Goal: Task Accomplishment & Management: Complete application form

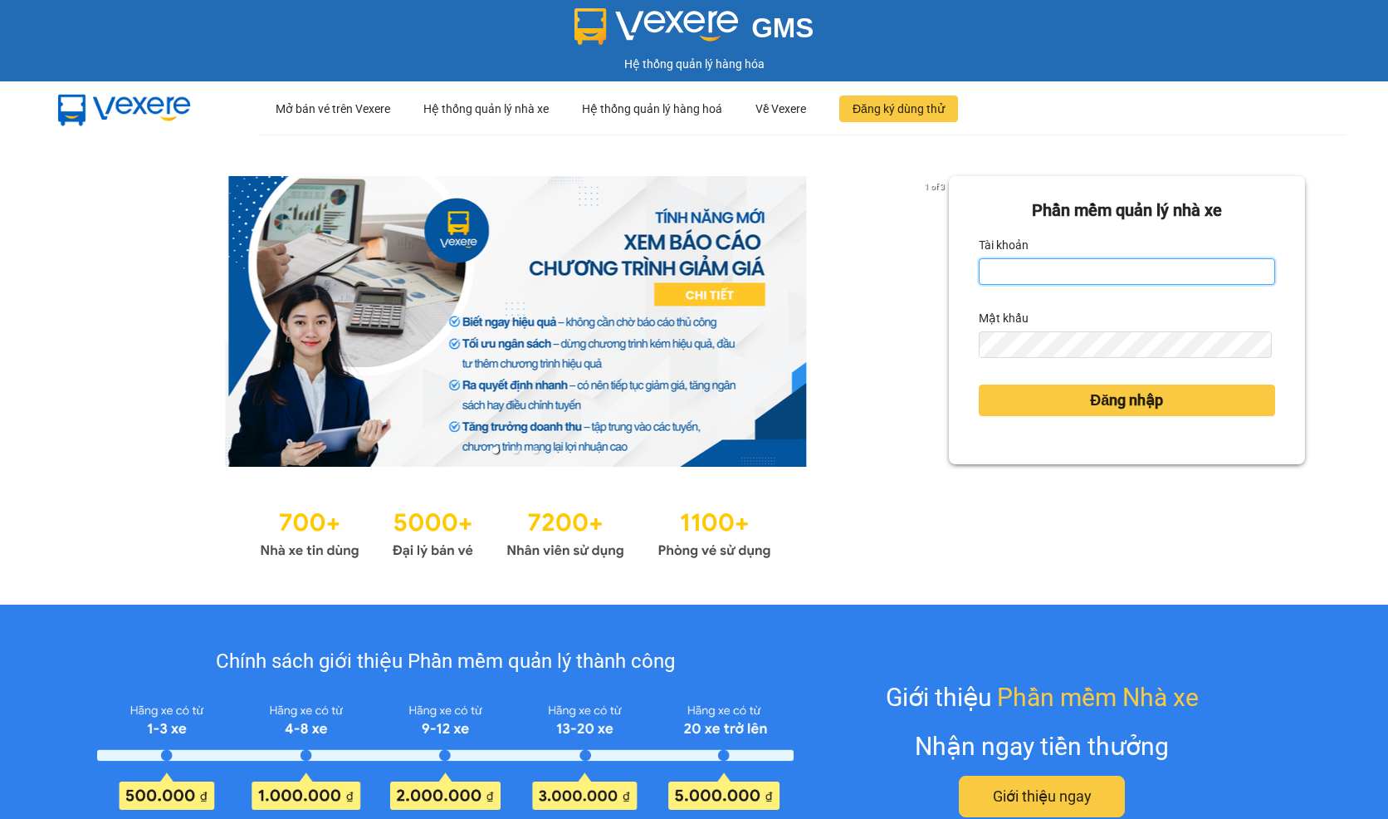
click at [1108, 284] on input "Tài khoản" at bounding box center [1127, 271] width 296 height 27
type input "hien.phuchai"
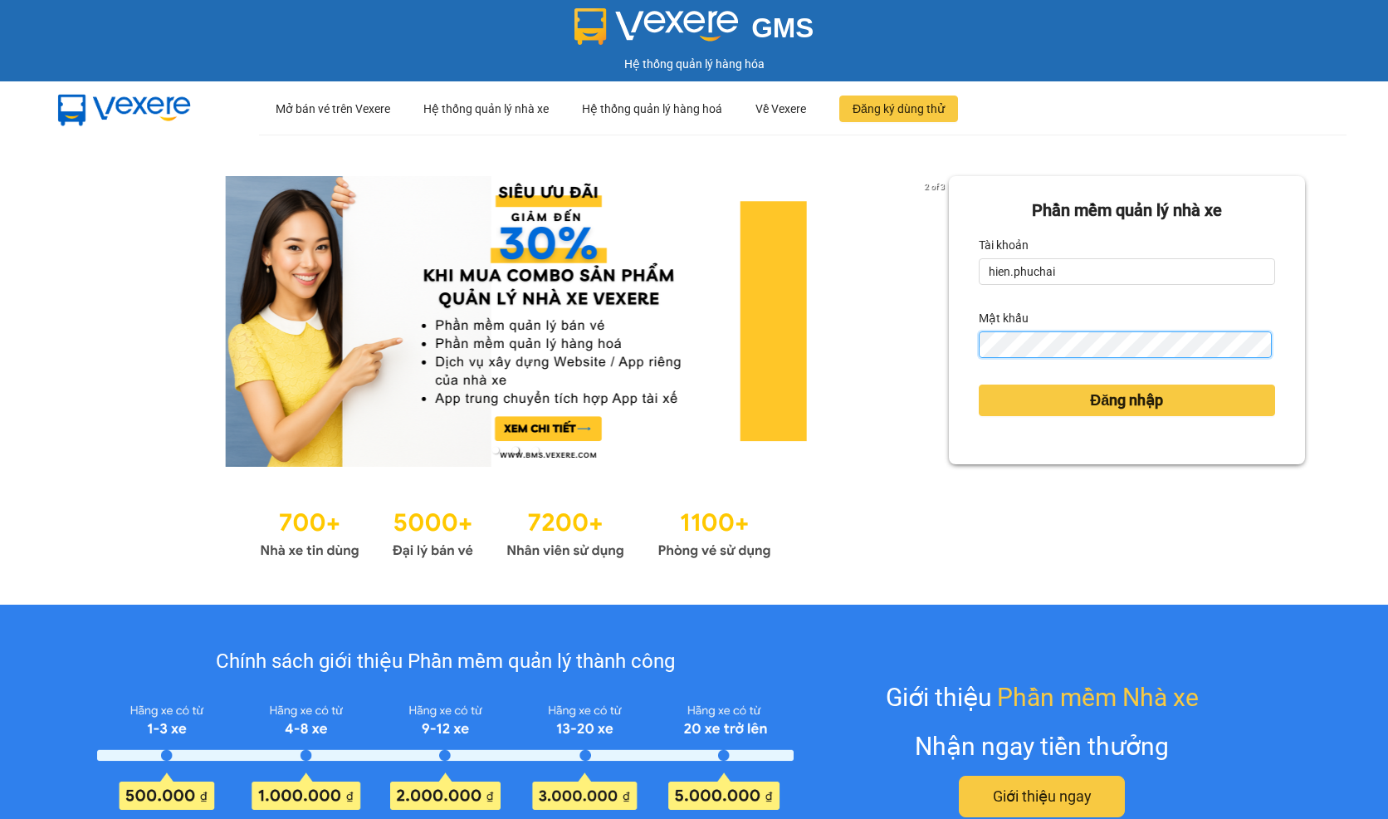
click at [979, 384] on button "Đăng nhập" at bounding box center [1127, 400] width 296 height 32
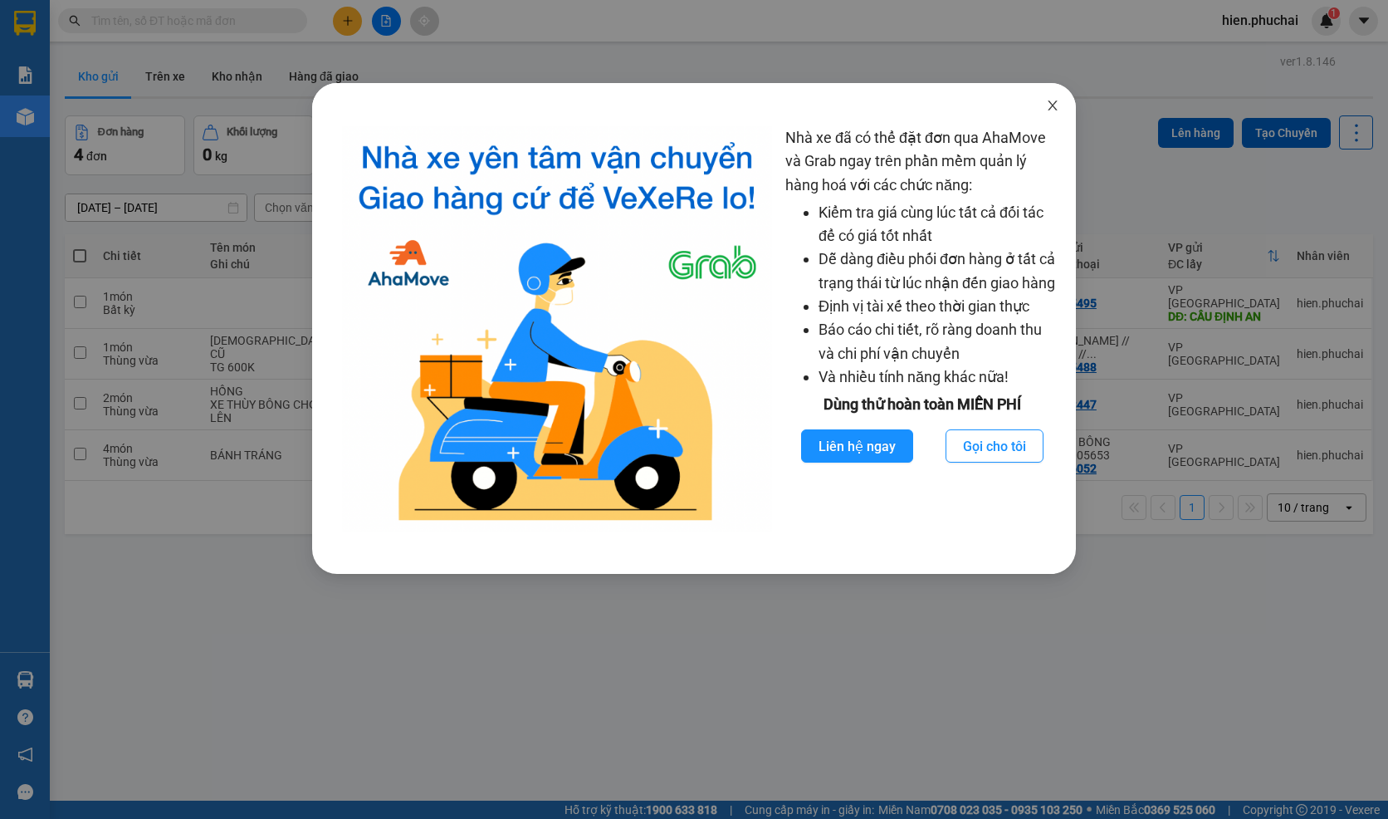
click at [1048, 101] on icon "close" at bounding box center [1052, 105] width 13 height 13
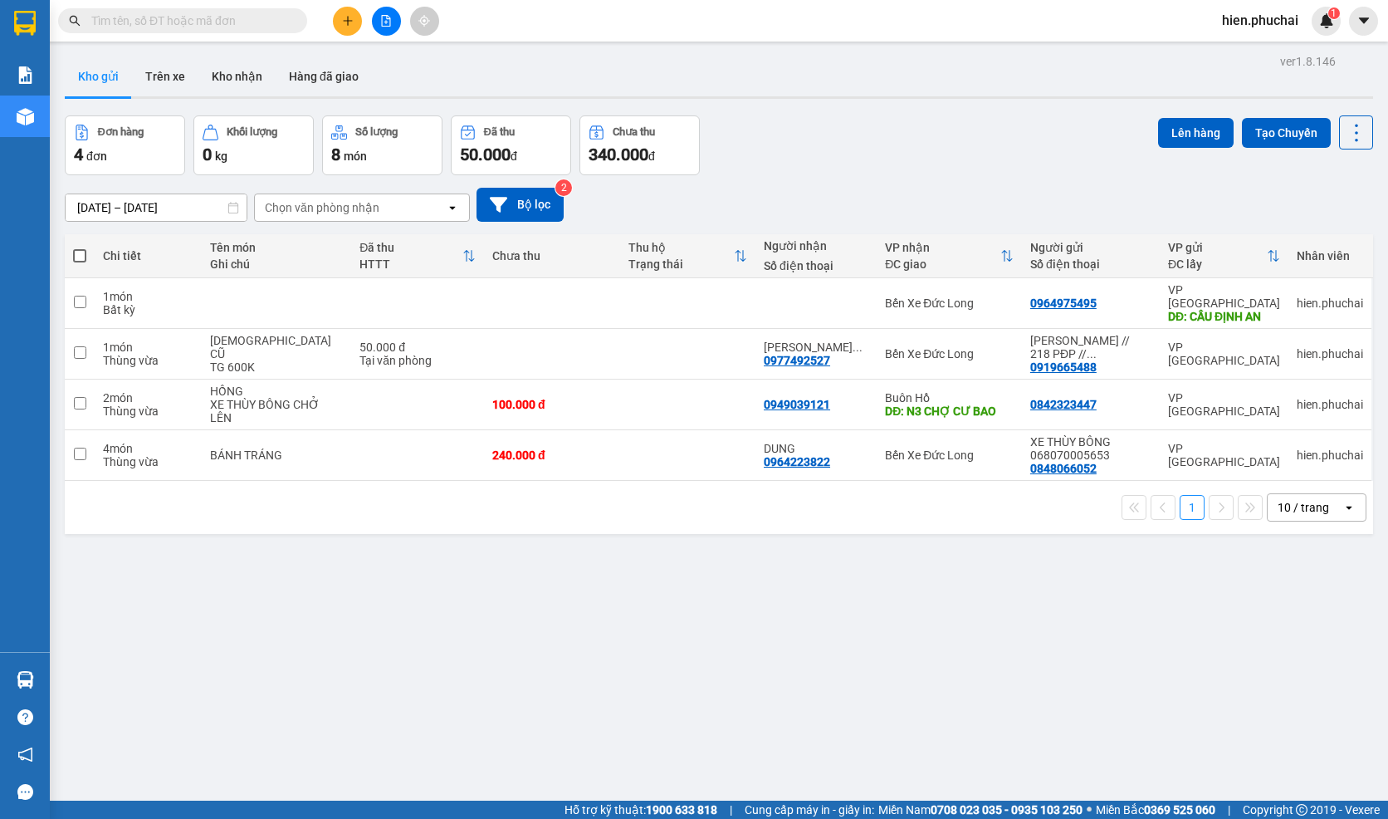
click at [344, 21] on icon "plus" at bounding box center [348, 21] width 12 height 12
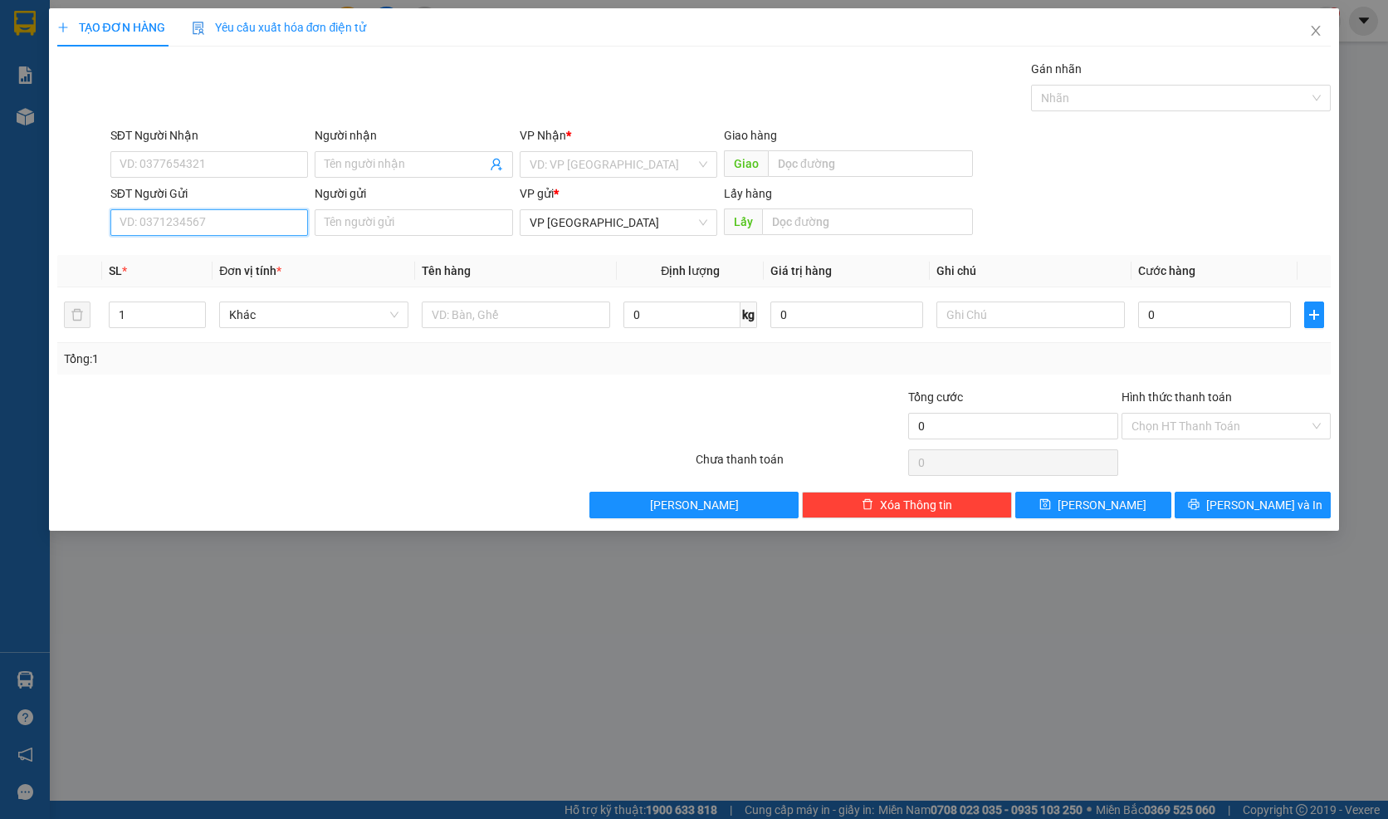
click at [181, 218] on input "SĐT Người Gửi" at bounding box center [209, 222] width 198 height 27
paste input "0889836808"
type input "0889836808"
click at [838, 229] on input "text" at bounding box center [867, 221] width 211 height 27
type input "CỬA RỪNG"
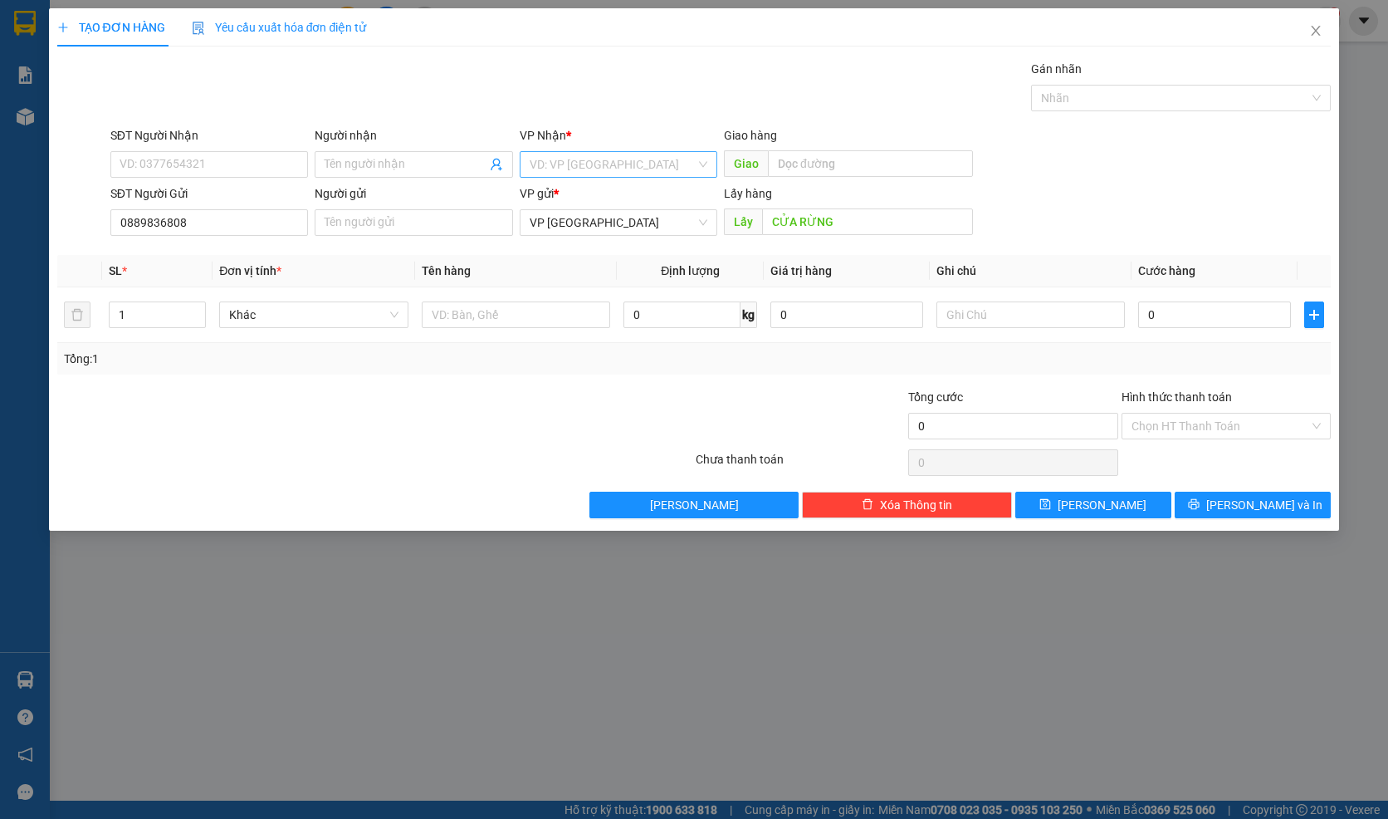
drag, startPoint x: 663, startPoint y: 173, endPoint x: 654, endPoint y: 172, distance: 8.3
click at [661, 172] on input "search" at bounding box center [613, 164] width 166 height 25
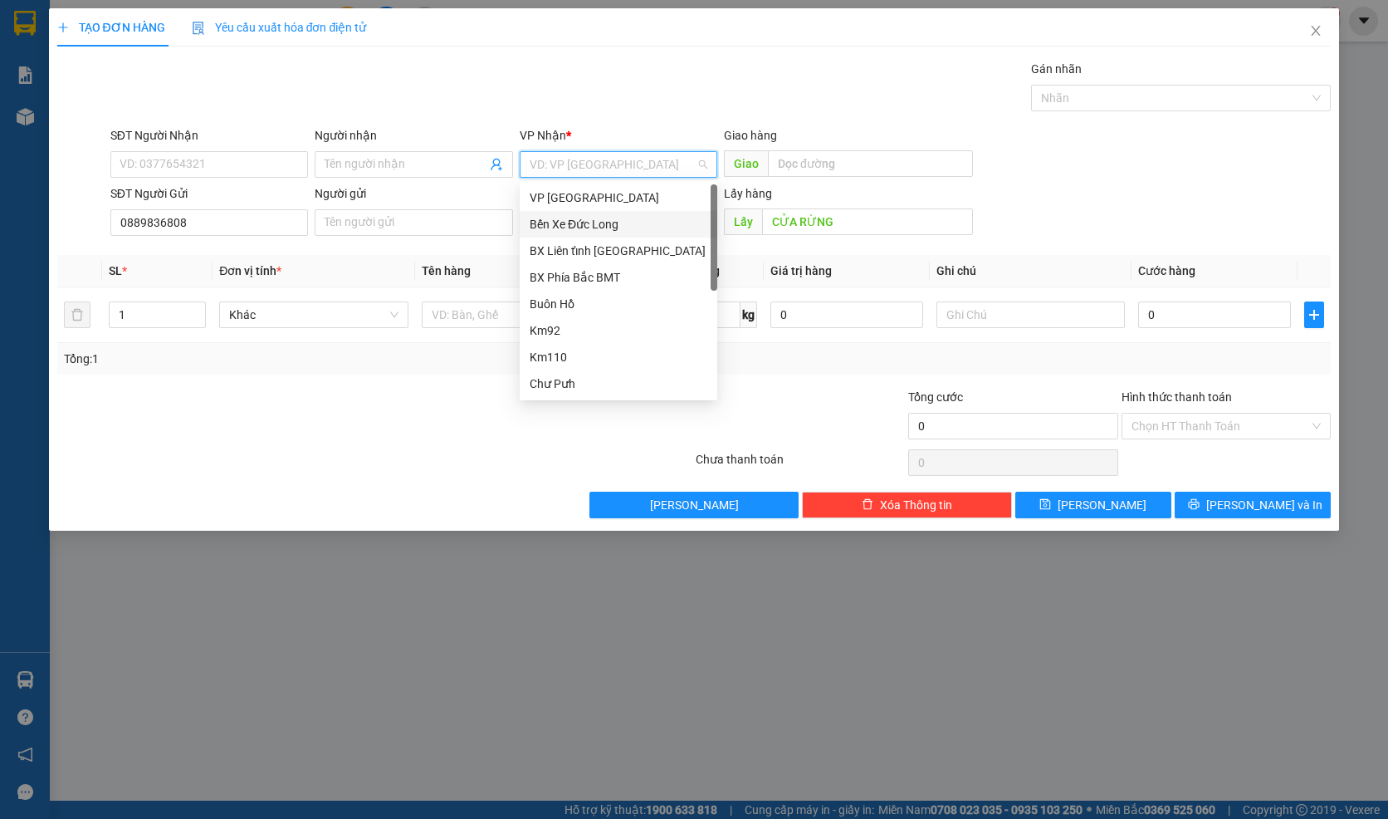
click at [619, 223] on div "Bến Xe Đức Long" at bounding box center [619, 224] width 178 height 18
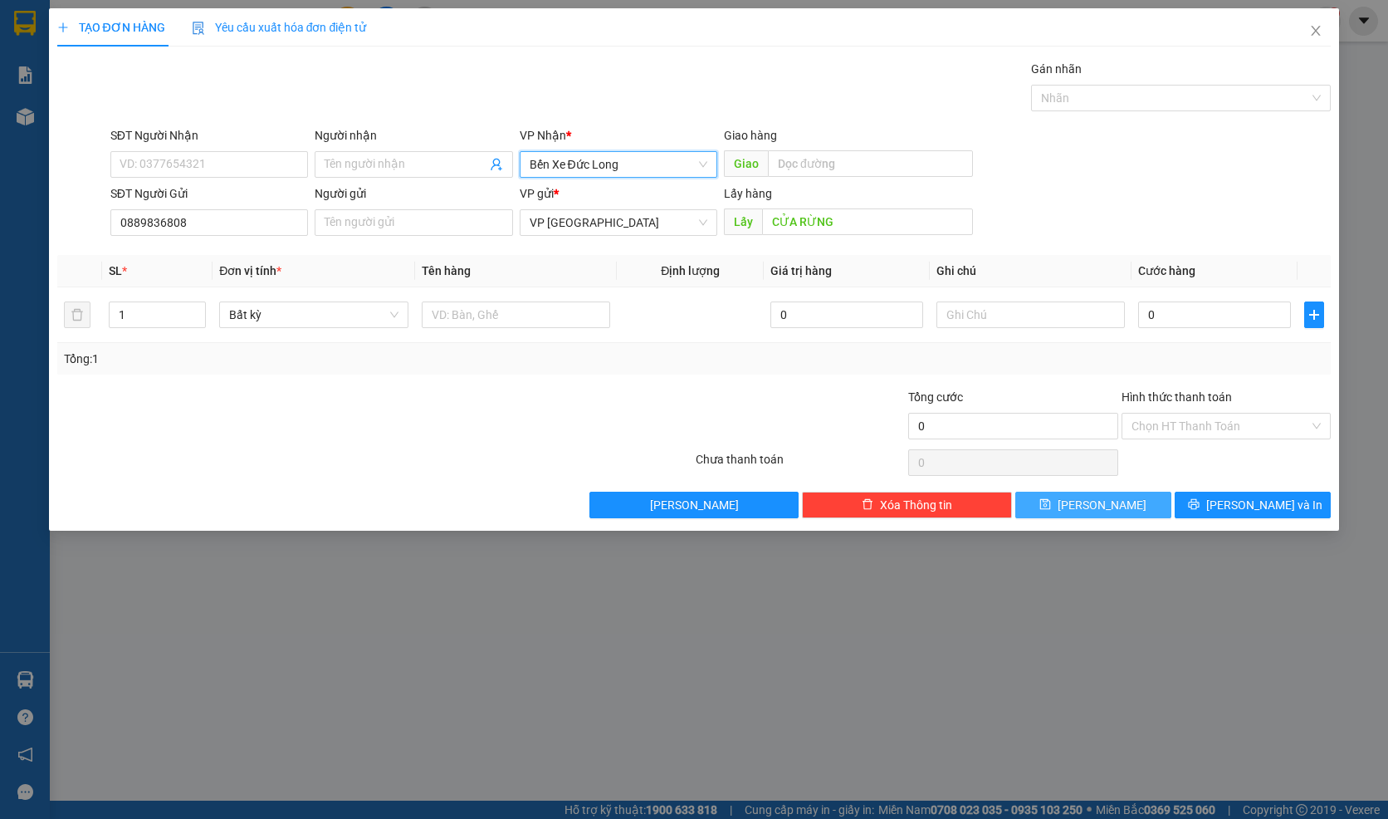
click at [1065, 499] on button "Lưu" at bounding box center [1093, 505] width 156 height 27
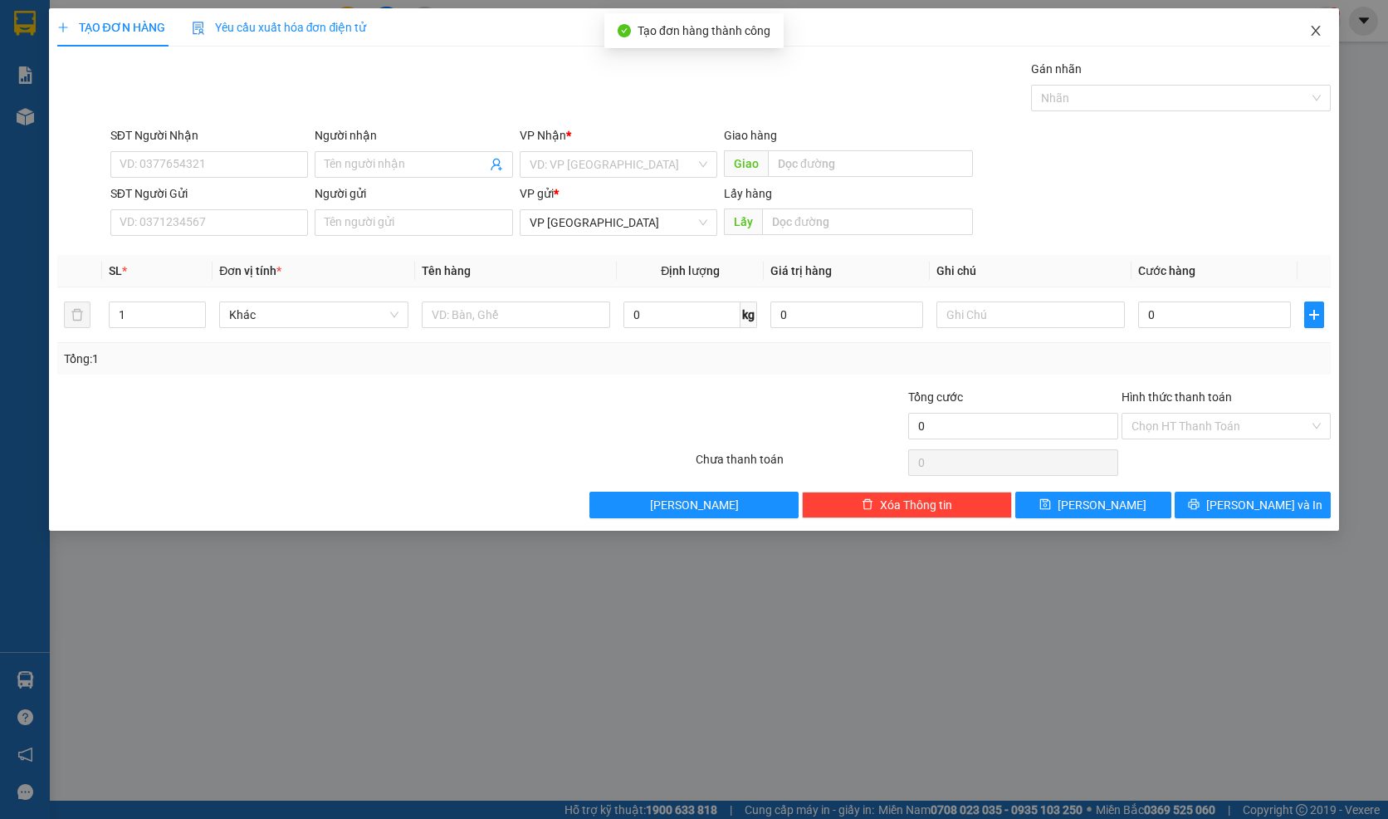
click at [1299, 32] on span "Close" at bounding box center [1316, 31] width 46 height 46
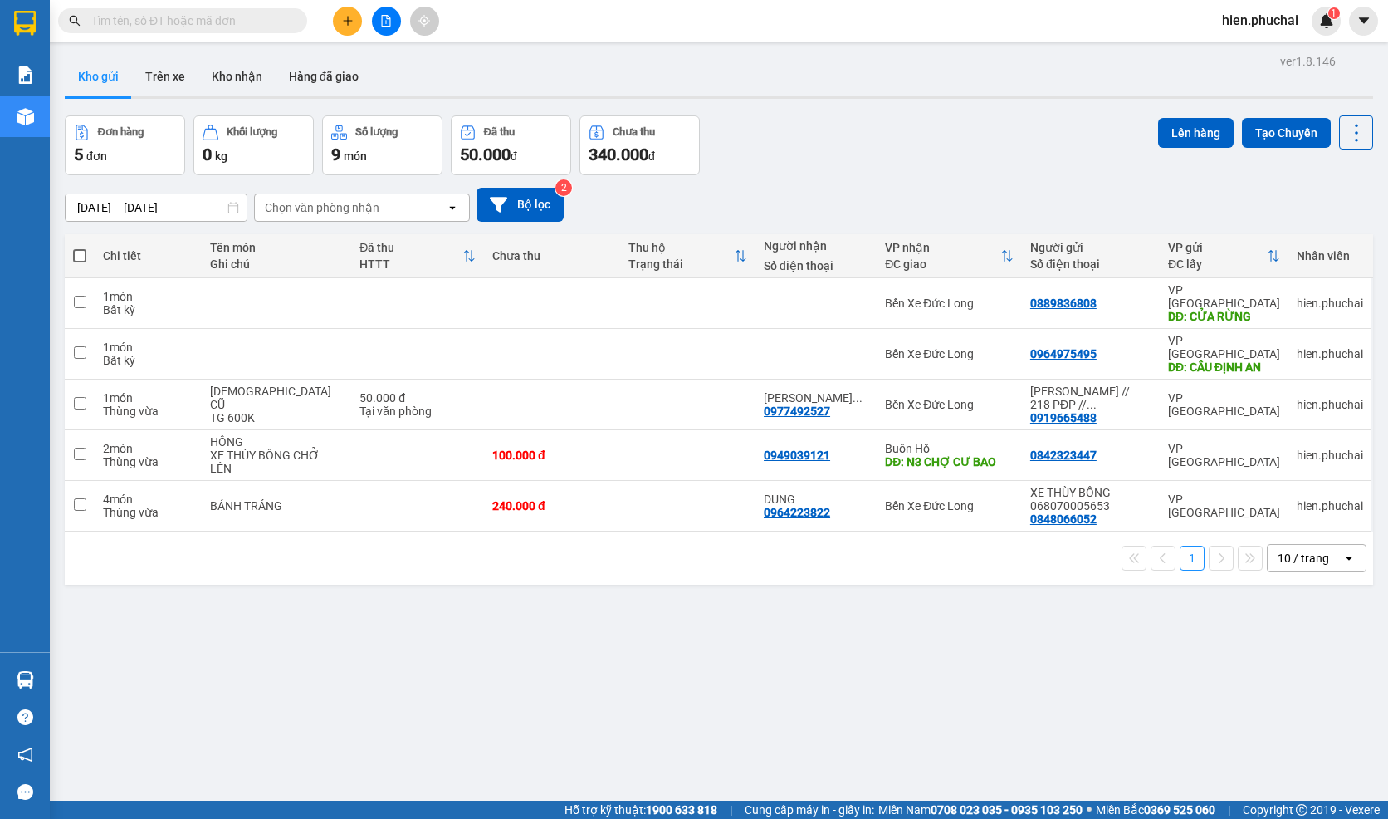
click at [1228, 12] on span "hien.phuchai" at bounding box center [1260, 20] width 103 height 21
click at [1240, 51] on span "Đăng xuất" at bounding box center [1270, 51] width 70 height 18
